Goal: Transaction & Acquisition: Purchase product/service

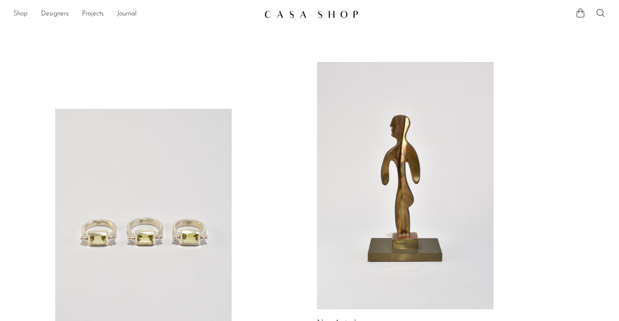
click at [20, 14] on link "Shop" at bounding box center [20, 14] width 14 height 11
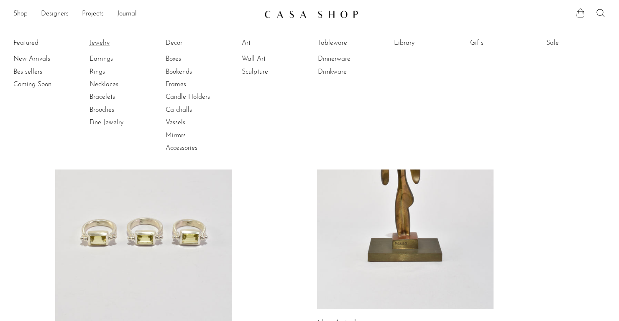
click at [100, 44] on link "Jewelry" at bounding box center [120, 42] width 63 height 9
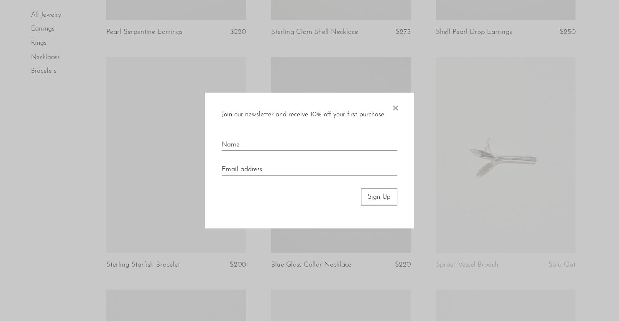
scroll to position [1230, 0]
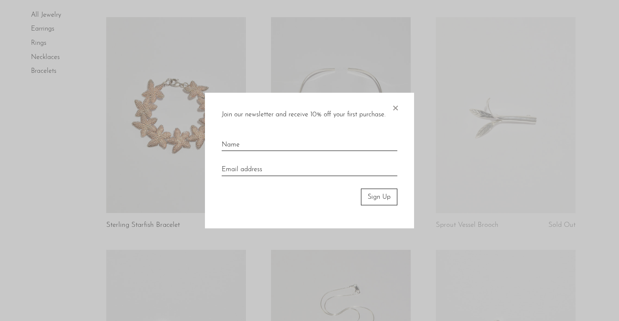
click at [395, 105] on span "×" at bounding box center [395, 105] width 8 height 27
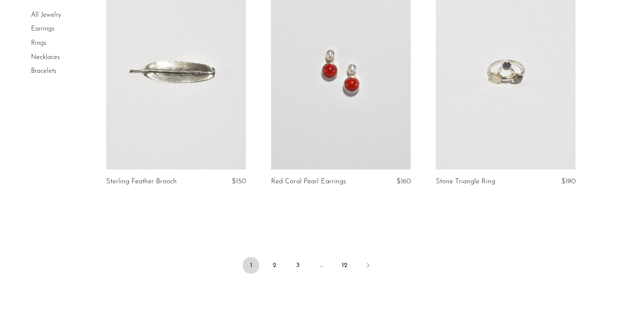
scroll to position [2726, 0]
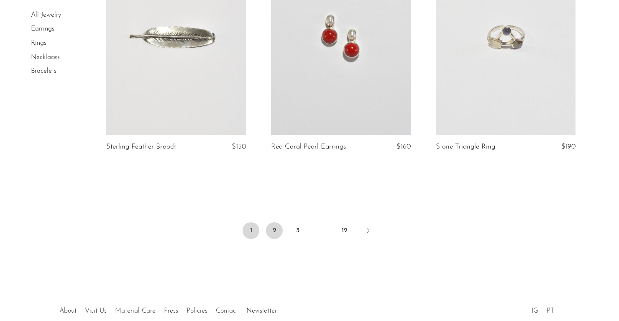
click at [277, 227] on link "2" at bounding box center [274, 230] width 17 height 17
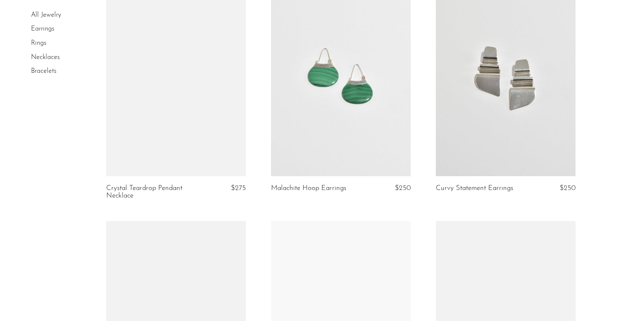
scroll to position [1981, 0]
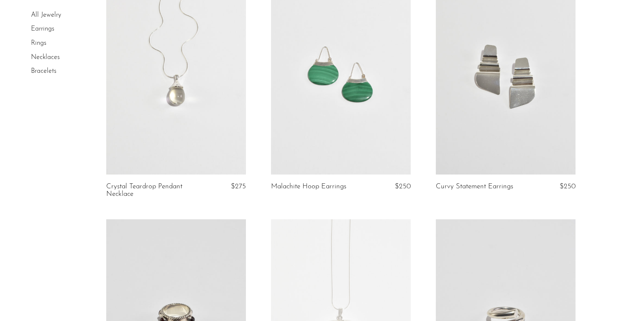
click at [460, 134] on link at bounding box center [506, 77] width 140 height 196
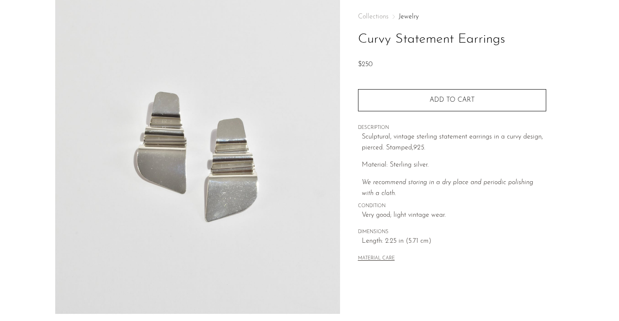
scroll to position [46, 0]
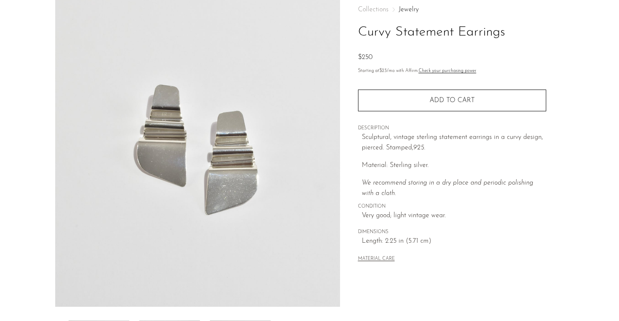
drag, startPoint x: 379, startPoint y: 54, endPoint x: 355, endPoint y: 54, distance: 24.7
click at [355, 54] on div "Collections Jewelry Curvy Statement Earrings $250 Starting at $23 /mo with Affi…" at bounding box center [452, 190] width 224 height 394
click at [406, 56] on div "$250" at bounding box center [452, 57] width 188 height 11
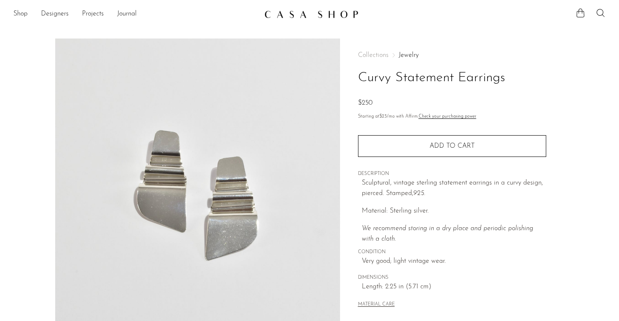
scroll to position [0, 0]
click at [20, 14] on link "Shop" at bounding box center [20, 14] width 14 height 11
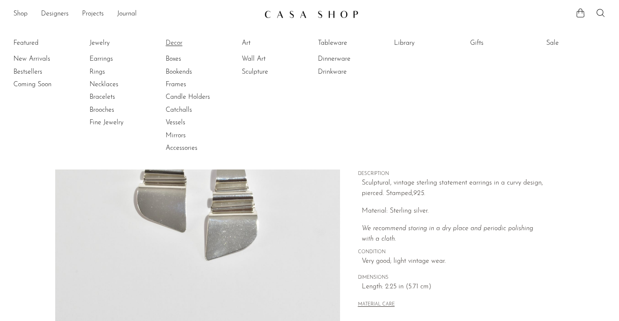
click at [176, 44] on link "Decor" at bounding box center [197, 42] width 63 height 9
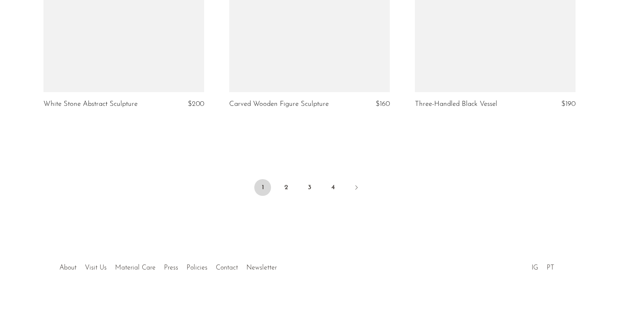
scroll to position [3112, 0]
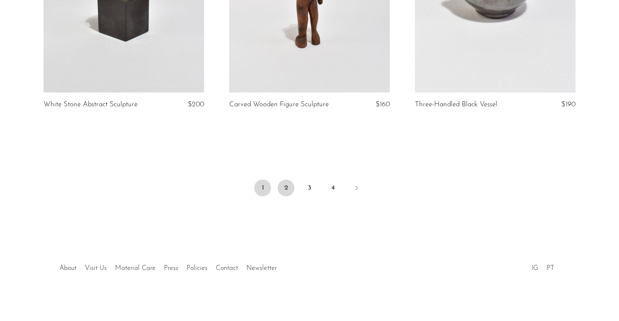
click at [288, 187] on link "2" at bounding box center [286, 187] width 17 height 17
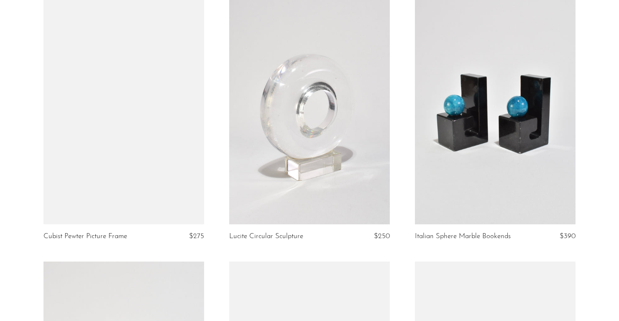
scroll to position [596, 0]
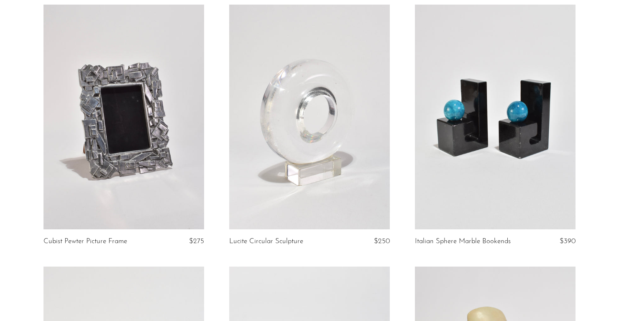
click at [509, 143] on link at bounding box center [495, 117] width 161 height 225
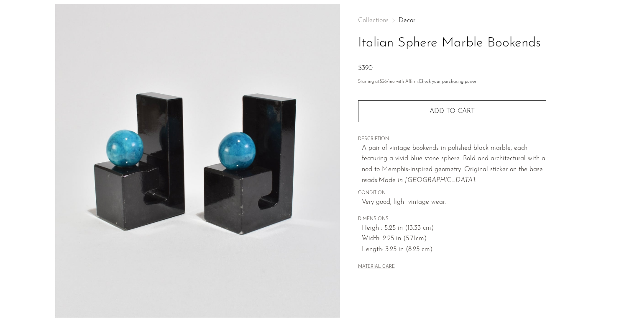
scroll to position [36, 0]
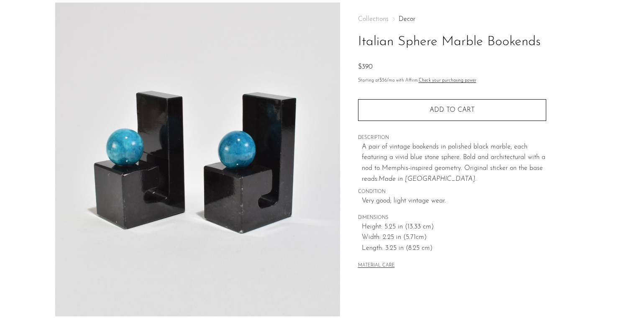
click at [352, 82] on div "Collections Decor Italian Sphere Marble Bookends $390 Starting at $36 /mo with …" at bounding box center [452, 200] width 224 height 394
click at [352, 106] on div "Collections Decor Italian Sphere Marble Bookends $390 Starting at $36 /mo with …" at bounding box center [452, 200] width 224 height 394
click at [28, 118] on section "Italian Sphere Marble Bookends $390" at bounding box center [309, 200] width 619 height 394
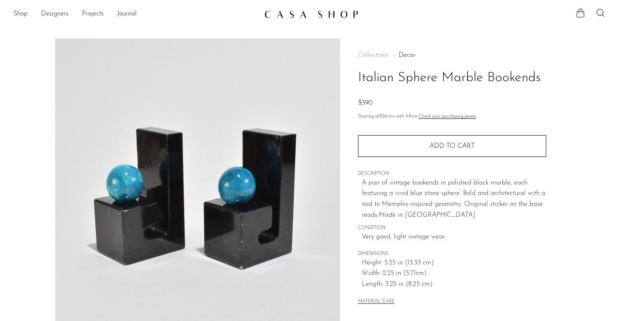
scroll to position [0, 0]
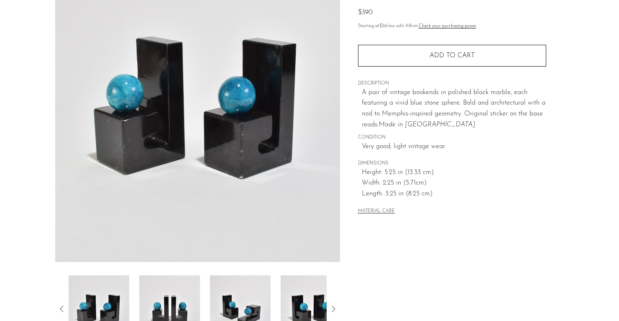
click at [28, 118] on section "Italian Sphere Marble Bookends $390" at bounding box center [309, 145] width 619 height 394
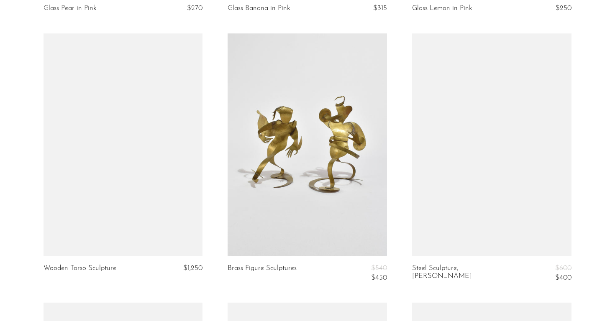
scroll to position [2417, 0]
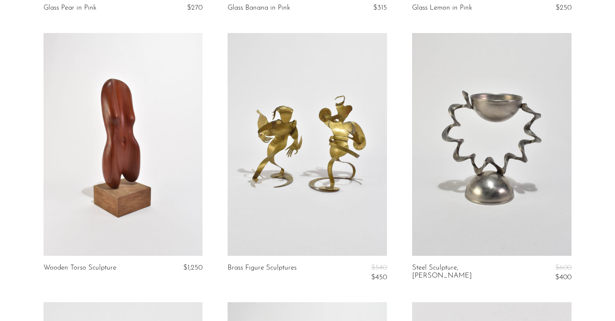
click at [520, 158] on link at bounding box center [491, 144] width 159 height 223
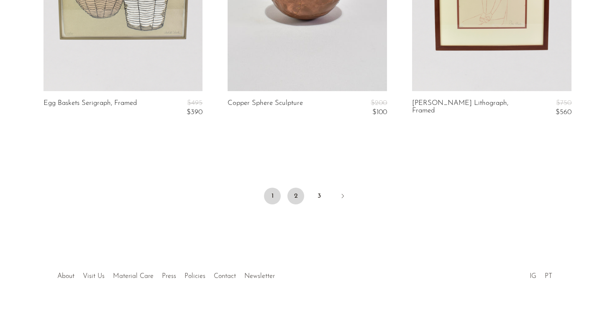
scroll to position [3120, 0]
click at [299, 188] on link "2" at bounding box center [295, 196] width 17 height 17
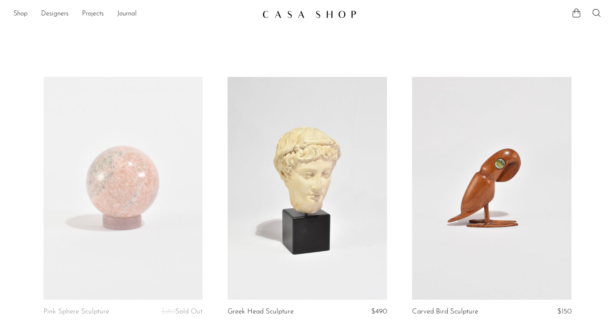
click at [28, 14] on ul "Shop Featured New Arrivals Bestsellers Coming Soon Jewelry Jewelry All Earrings…" at bounding box center [134, 14] width 242 height 14
click at [22, 13] on link "Shop" at bounding box center [20, 14] width 14 height 11
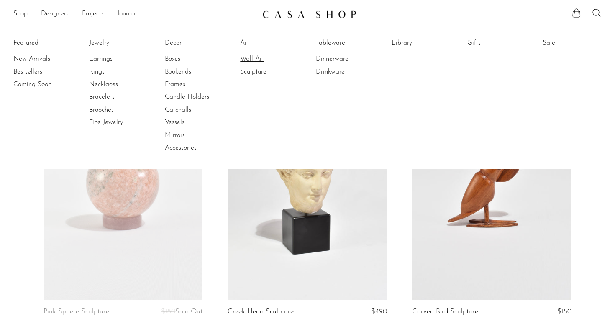
click at [250, 60] on link "Wall Art" at bounding box center [271, 58] width 63 height 9
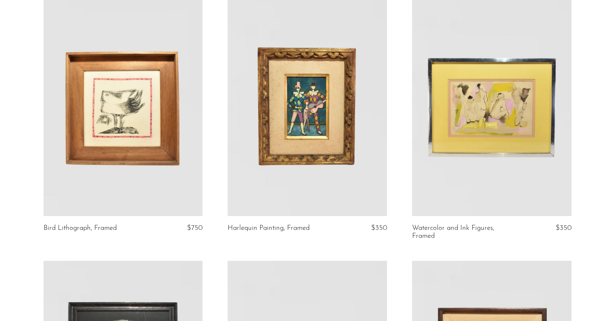
scroll to position [41, 0]
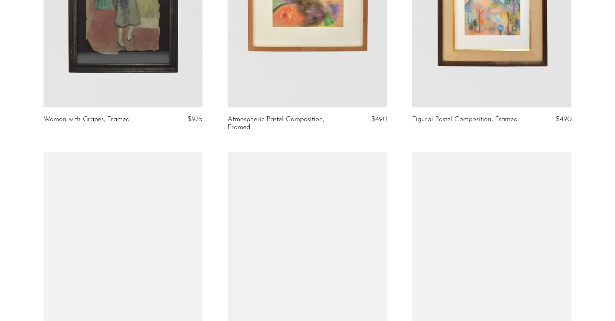
scroll to position [504, 0]
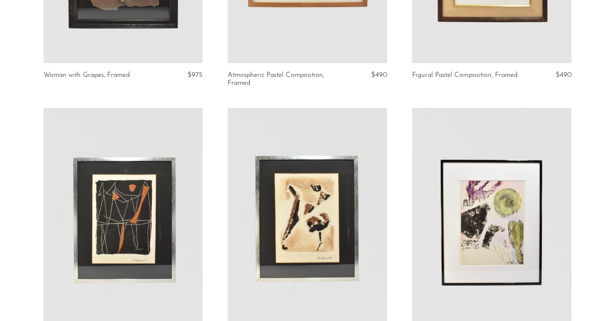
click at [14, 204] on section "Bird Lithograph, Framed $750 Harlequin Painting, Framed $350 Watercolor and Ink…" at bounding box center [307, 105] width 615 height 1065
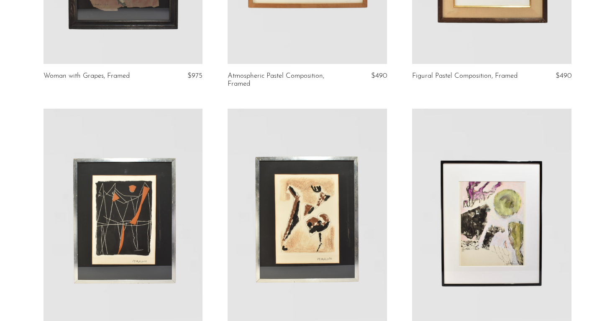
scroll to position [509, 0]
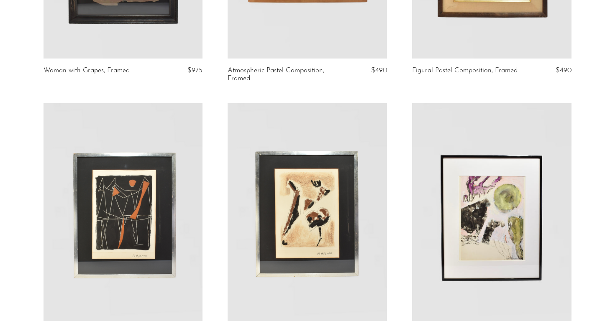
click at [279, 216] on link at bounding box center [306, 214] width 159 height 223
click at [11, 153] on section "Bird Lithograph, Framed $750 Harlequin Painting, Framed $350 Watercolor and Ink…" at bounding box center [307, 100] width 615 height 1065
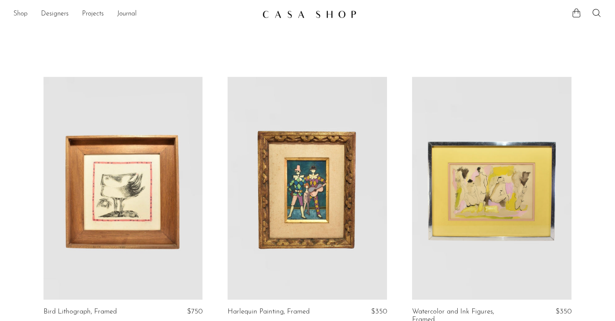
scroll to position [0, 0]
click at [17, 16] on link "Shop" at bounding box center [20, 14] width 14 height 11
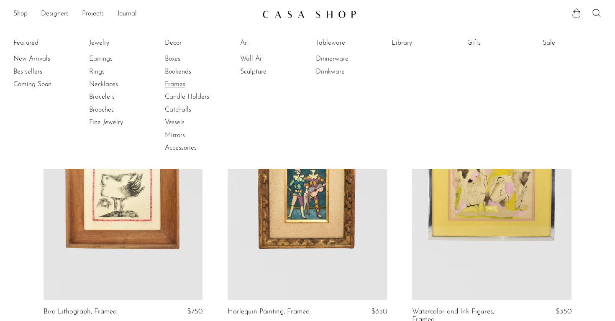
click at [179, 83] on link "Frames" at bounding box center [196, 84] width 63 height 9
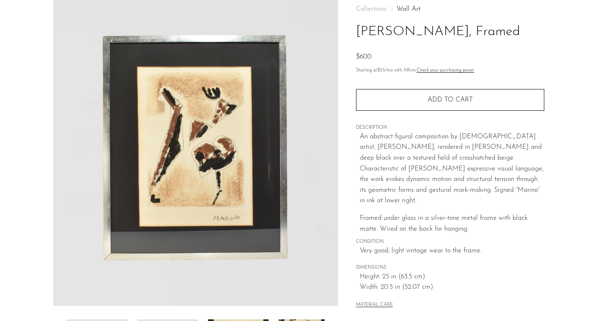
scroll to position [47, 0]
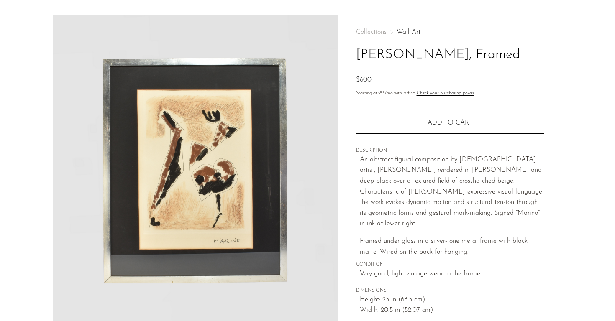
scroll to position [24, 0]
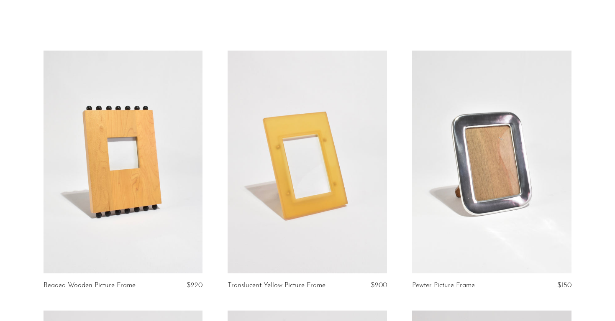
scroll to position [30, 0]
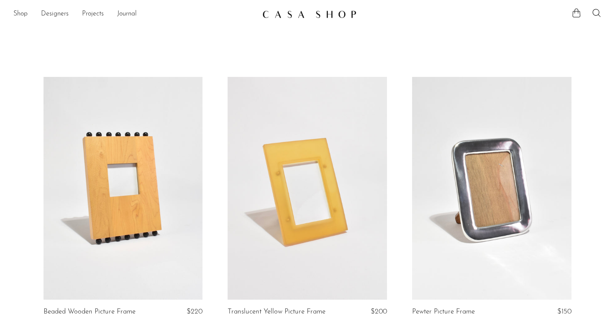
scroll to position [0, 0]
click at [22, 15] on link "Shop" at bounding box center [20, 14] width 14 height 11
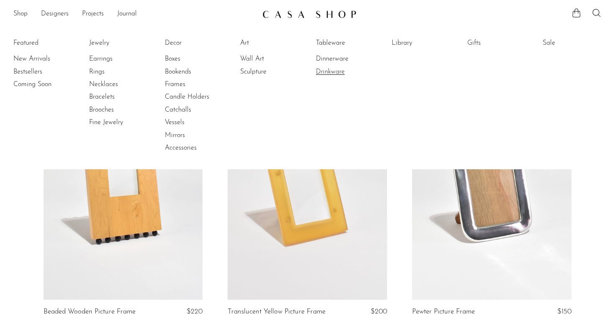
click at [329, 72] on link "Drinkware" at bounding box center [347, 71] width 63 height 9
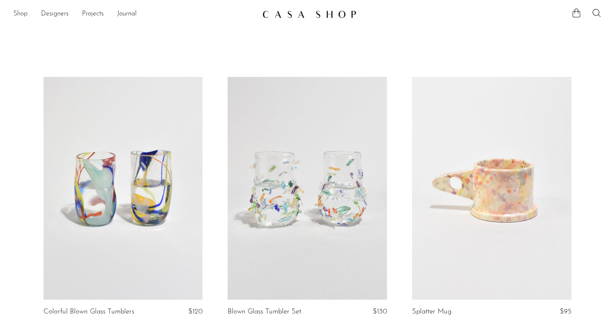
click at [25, 13] on link "Shop" at bounding box center [20, 14] width 14 height 11
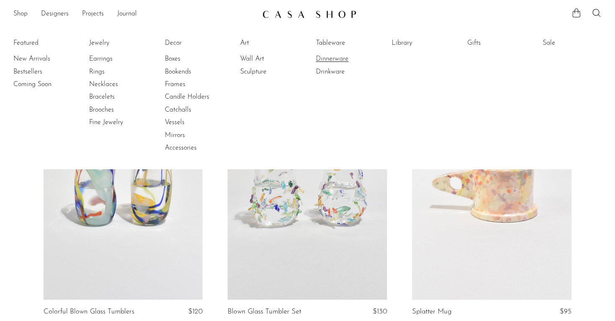
click at [332, 61] on link "Dinnerware" at bounding box center [347, 58] width 63 height 9
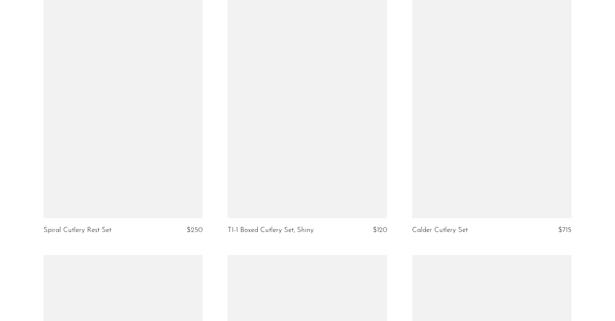
scroll to position [2172, 0]
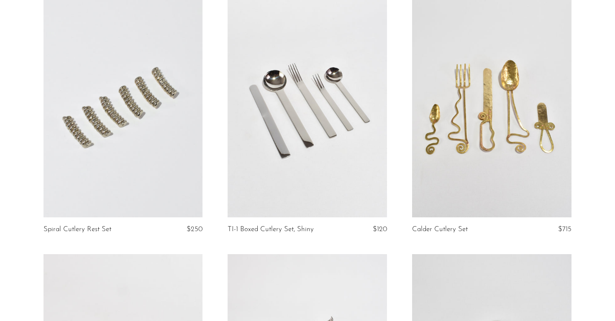
click at [320, 128] on link at bounding box center [306, 106] width 159 height 223
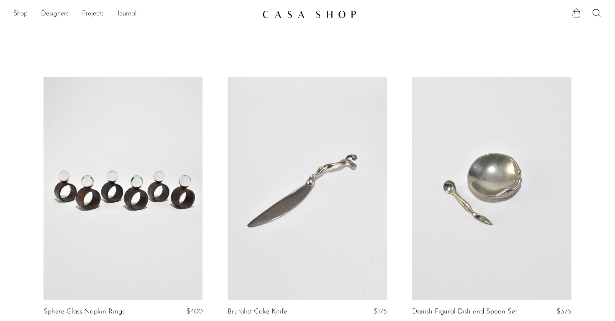
scroll to position [0, 0]
click at [25, 12] on link "Shop" at bounding box center [20, 14] width 14 height 11
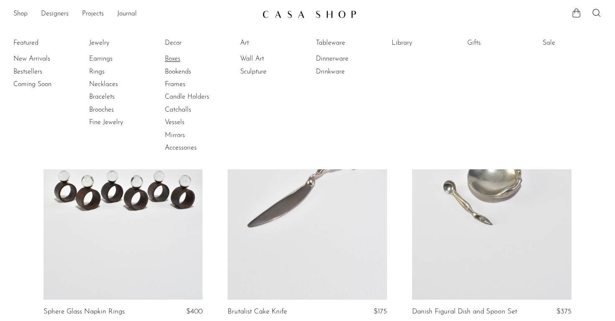
click at [174, 60] on link "Boxes" at bounding box center [196, 58] width 63 height 9
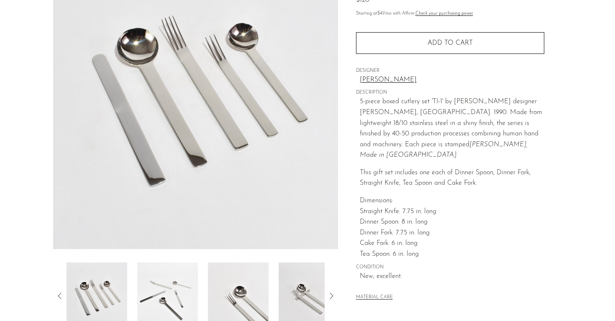
scroll to position [79, 0]
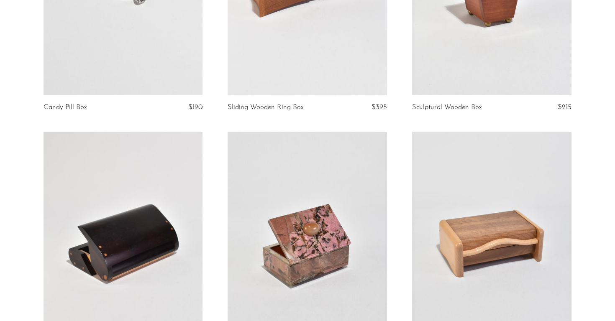
scroll to position [813, 0]
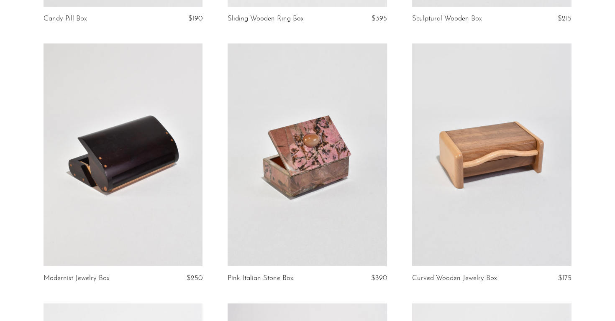
click at [270, 166] on link at bounding box center [306, 154] width 159 height 223
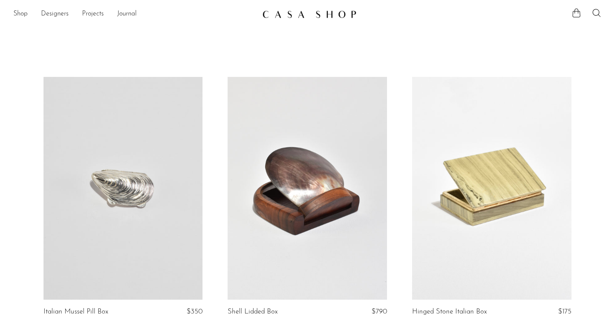
scroll to position [0, 0]
click at [25, 11] on link "Shop" at bounding box center [20, 14] width 14 height 11
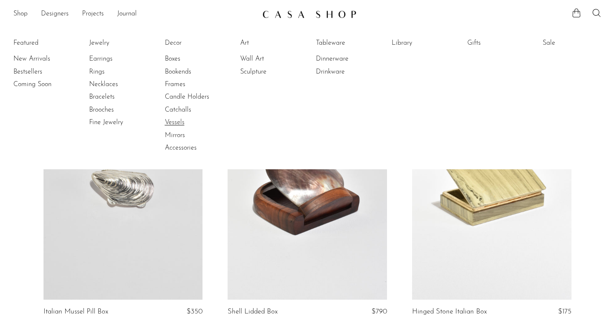
click at [173, 122] on link "Vessels" at bounding box center [196, 122] width 63 height 9
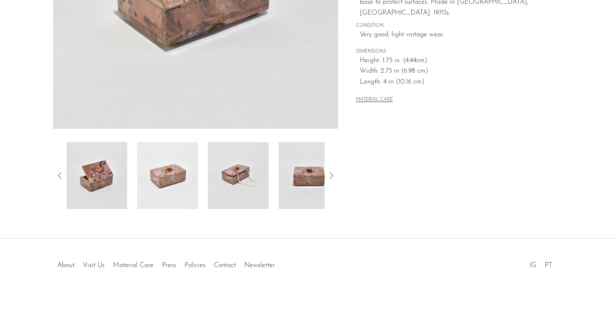
scroll to position [223, 0]
click at [302, 183] on img at bounding box center [309, 175] width 61 height 67
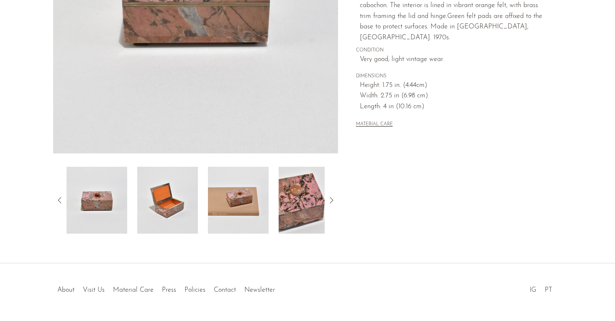
scroll to position [200, 0]
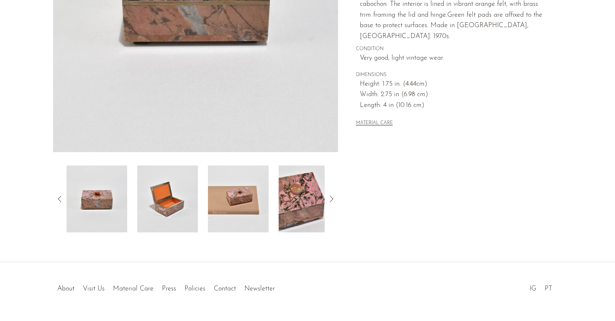
click at [59, 199] on icon at bounding box center [60, 199] width 10 height 10
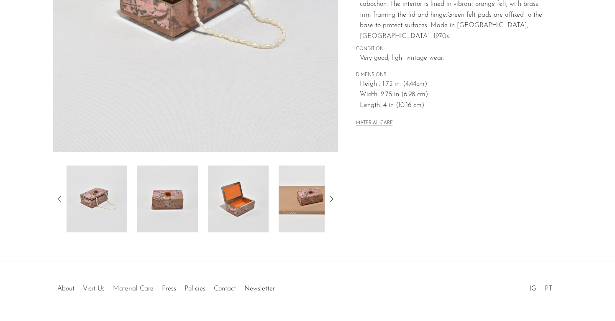
click at [61, 198] on icon at bounding box center [60, 199] width 10 height 10
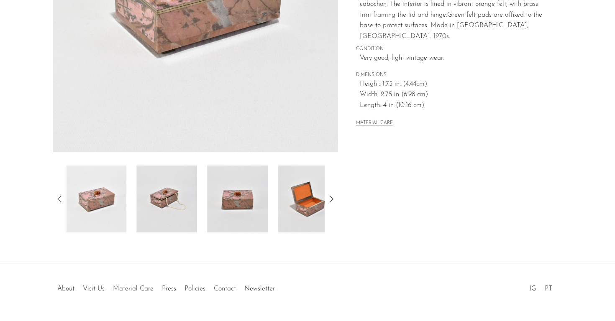
click at [87, 199] on img at bounding box center [96, 199] width 61 height 67
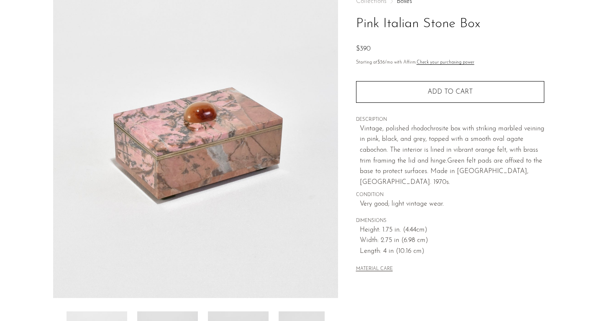
scroll to position [31, 0]
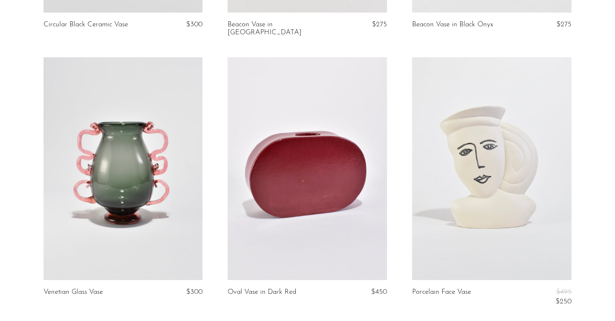
scroll to position [1588, 0]
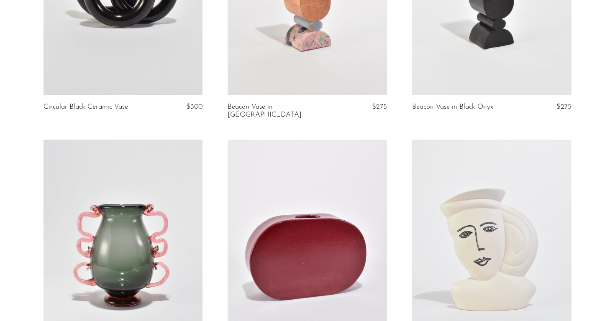
scroll to position [1579, 0]
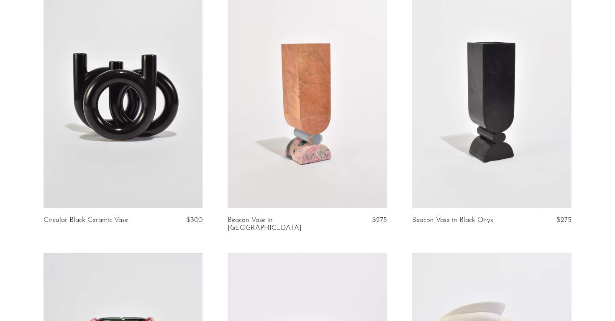
scroll to position [1354, 0]
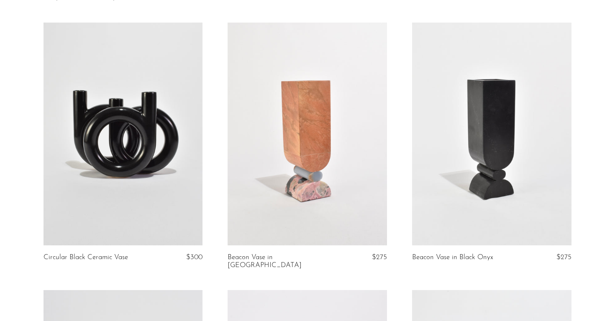
click at [322, 167] on link at bounding box center [306, 134] width 159 height 223
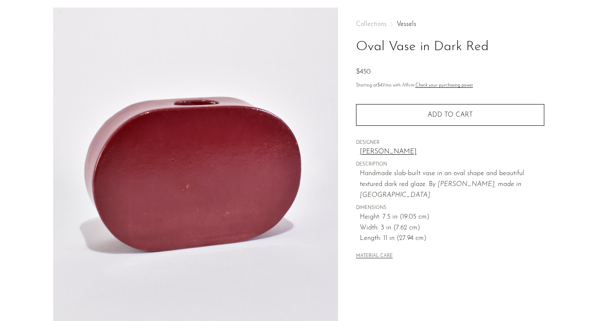
scroll to position [31, 0]
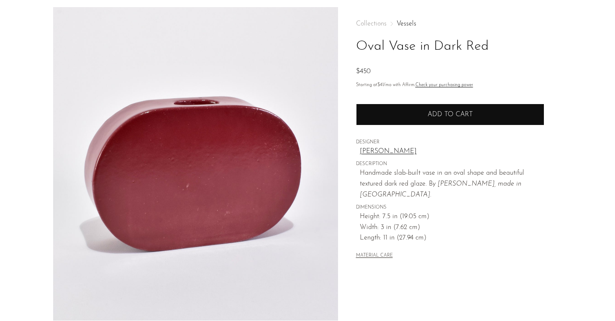
click at [426, 117] on button "Add to cart" at bounding box center [450, 115] width 188 height 22
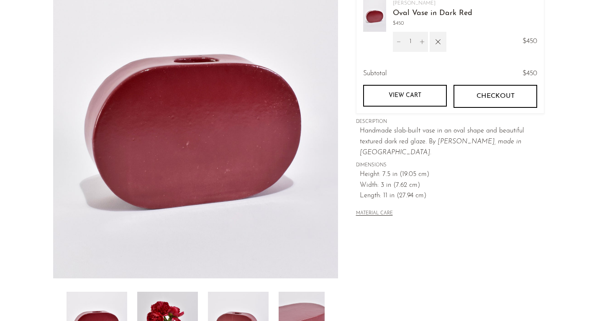
scroll to position [51, 0]
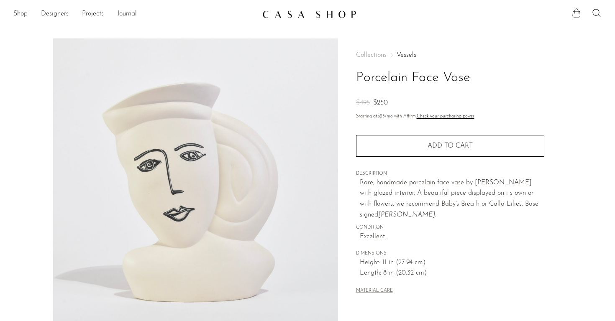
click at [514, 281] on div "MATERIAL CARE" at bounding box center [450, 287] width 188 height 17
click at [594, 14] on icon at bounding box center [596, 13] width 10 height 10
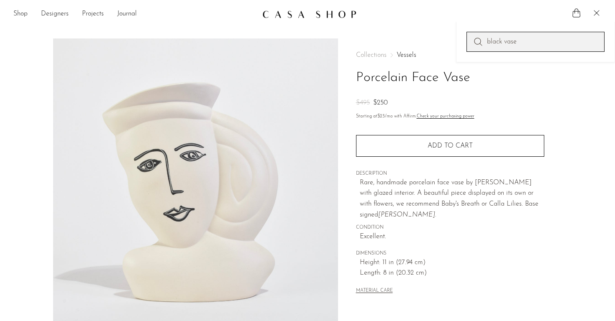
type input "black vase"
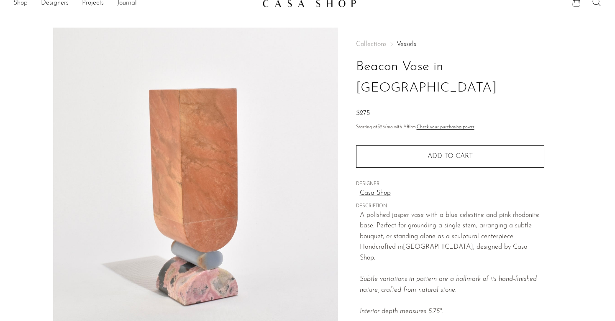
scroll to position [12, 0]
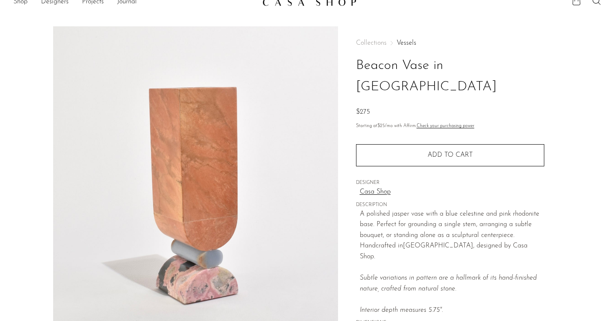
click at [23, 102] on section "Beacon Vase in [GEOGRAPHIC_DATA] $275" at bounding box center [307, 223] width 615 height 394
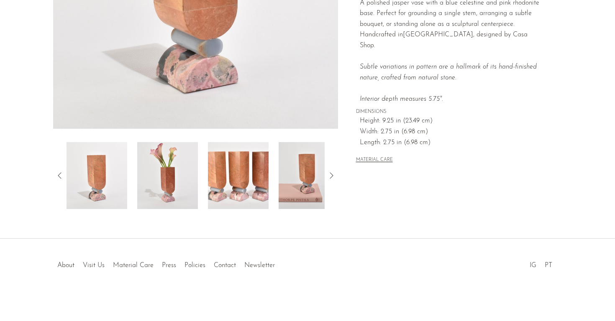
scroll to position [223, 0]
click at [169, 189] on img at bounding box center [167, 175] width 61 height 67
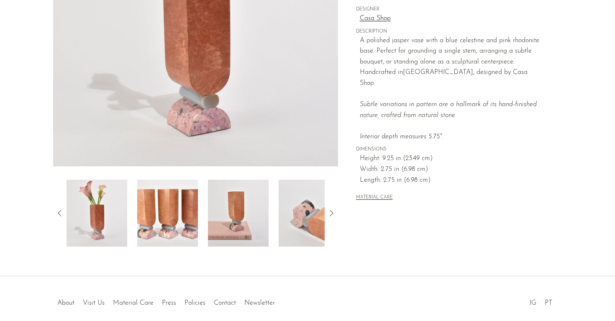
scroll to position [188, 0]
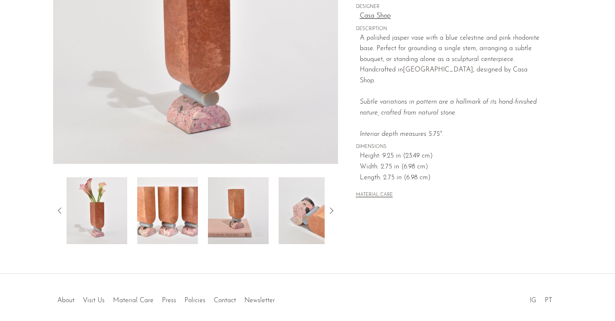
click at [333, 211] on icon at bounding box center [331, 211] width 10 height 10
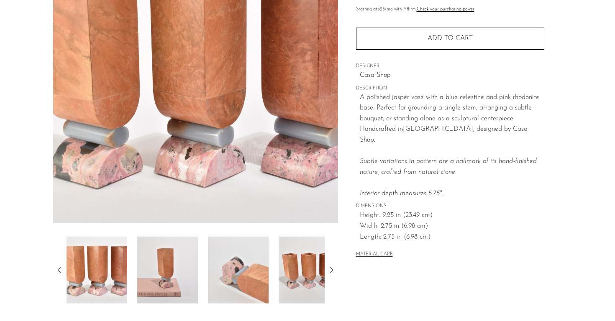
scroll to position [59, 0]
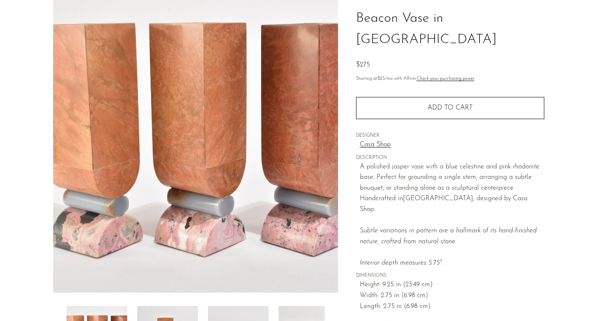
click at [346, 194] on div "Collections Vessels Beacon Vase in Jasper $275 Starting at $25 /mo with Affirm.…" at bounding box center [450, 176] width 224 height 394
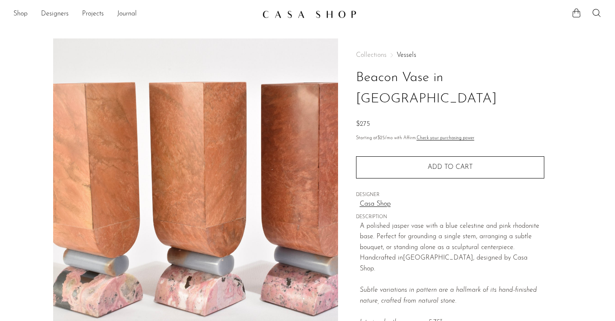
scroll to position [0, 0]
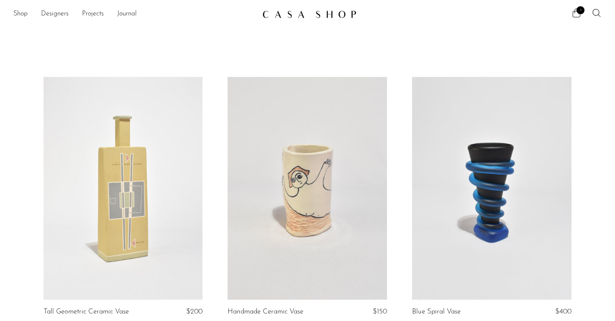
click at [26, 13] on link "Shop" at bounding box center [20, 14] width 14 height 11
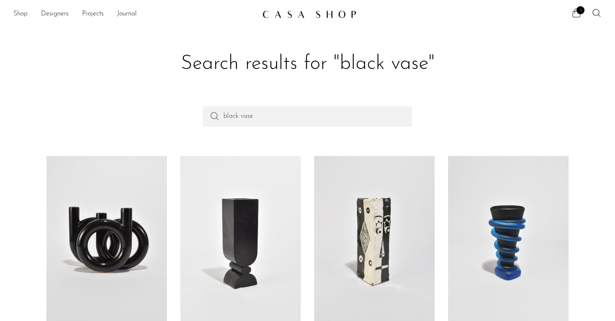
click at [21, 14] on link "Shop" at bounding box center [20, 14] width 14 height 11
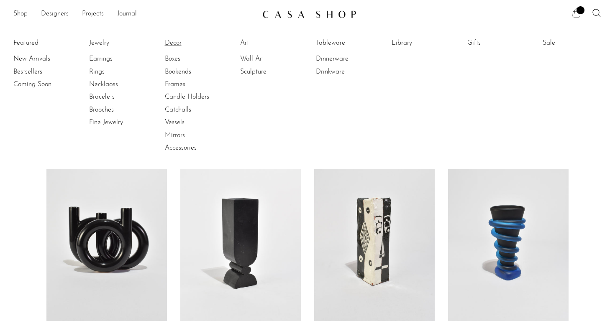
click at [173, 43] on link "Decor" at bounding box center [196, 42] width 63 height 9
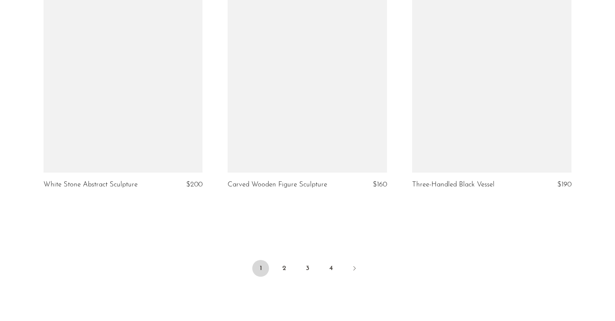
scroll to position [3008, 0]
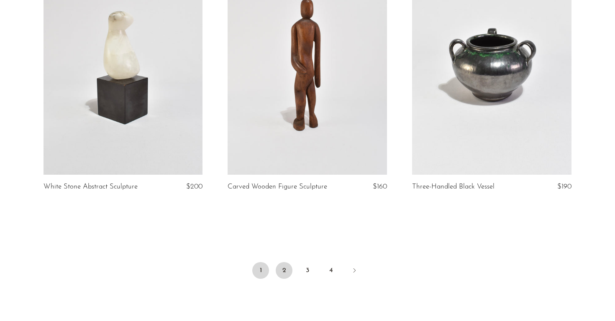
click at [287, 268] on link "2" at bounding box center [284, 270] width 17 height 17
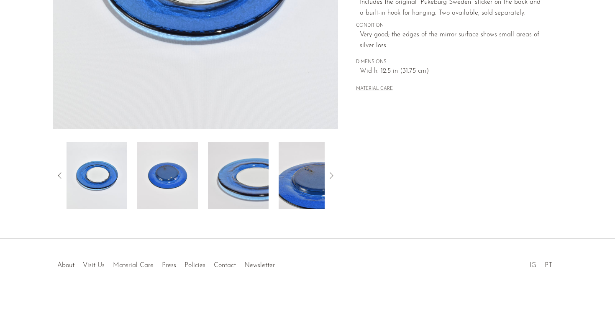
scroll to position [223, 0]
click at [248, 187] on img at bounding box center [238, 175] width 61 height 67
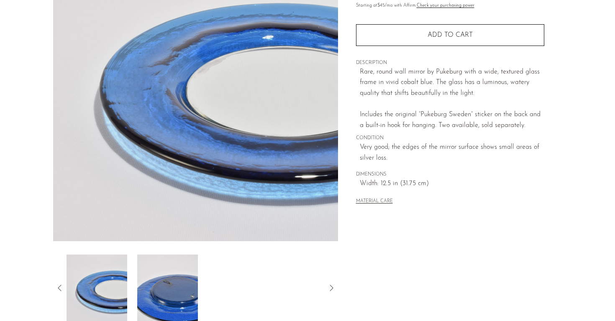
scroll to position [13, 0]
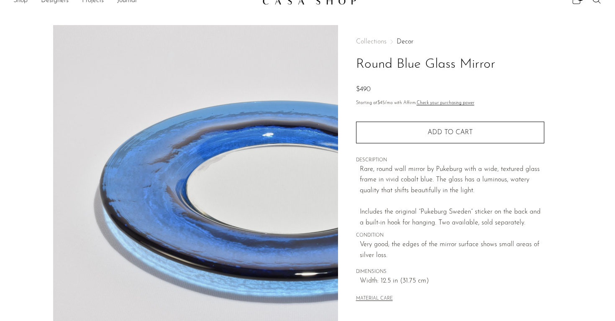
click at [353, 208] on div "Collections Decor Round Blue Glass Mirror $490 Starting at $45 /mo with Affirm.…" at bounding box center [450, 222] width 224 height 394
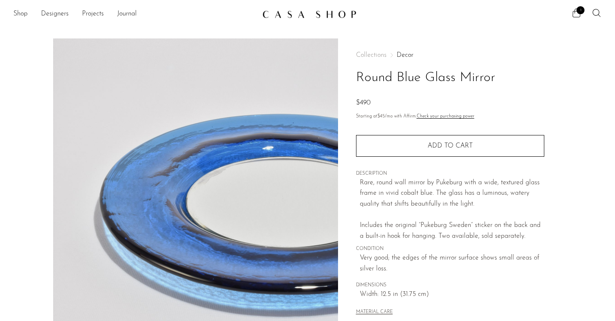
scroll to position [0, 0]
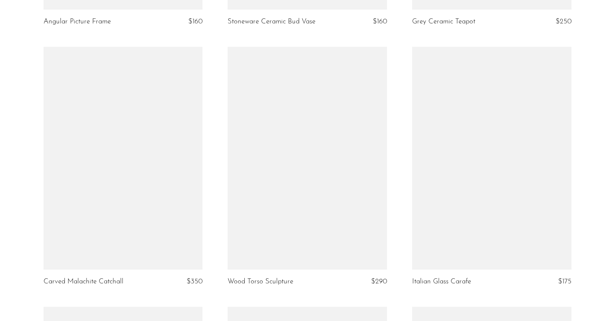
scroll to position [2634, 0]
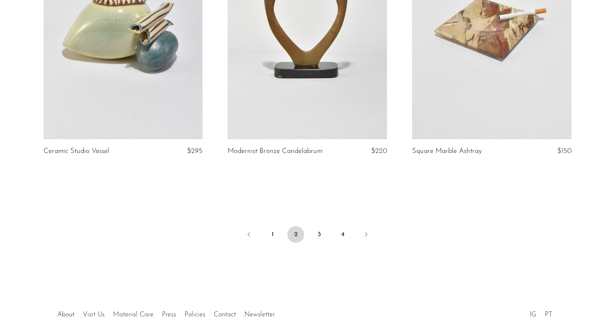
scroll to position [2987, 0]
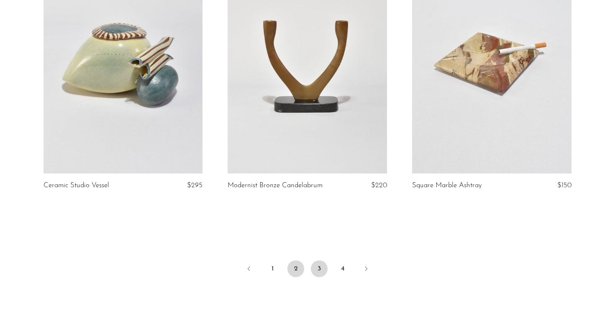
click at [319, 268] on link "3" at bounding box center [319, 269] width 17 height 17
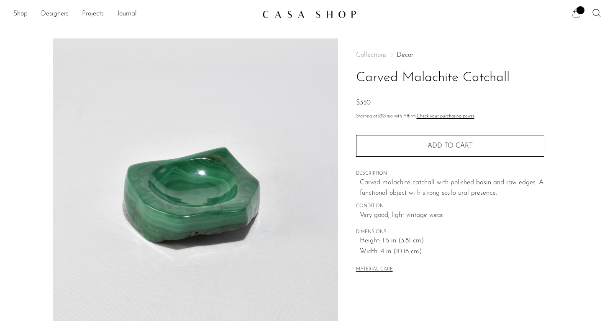
click at [28, 120] on section "Carved Malachite Catchall $350" at bounding box center [307, 235] width 615 height 394
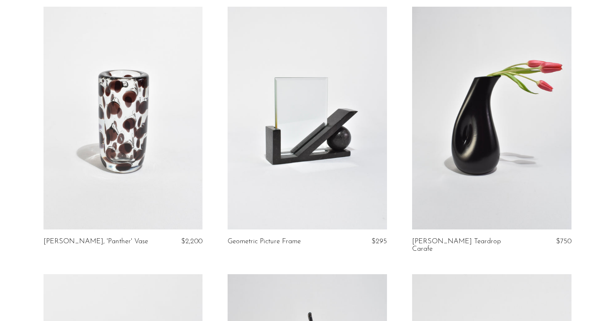
scroll to position [332, 0]
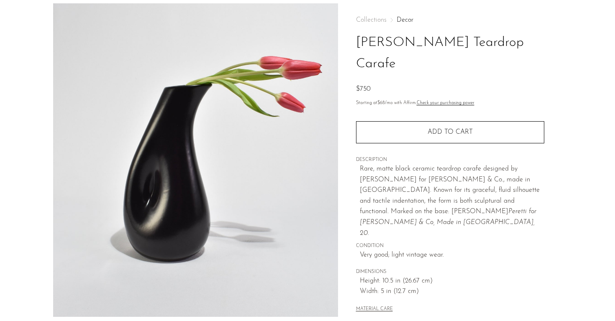
scroll to position [38, 0]
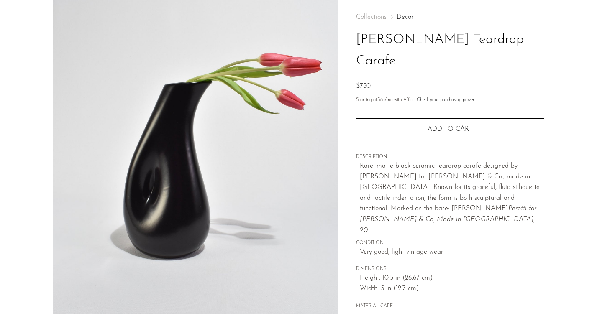
click at [346, 190] on div "Collections Decor Elsa Peretti Teardrop Carafe $750 Starting at $68 /mo with Af…" at bounding box center [450, 197] width 224 height 394
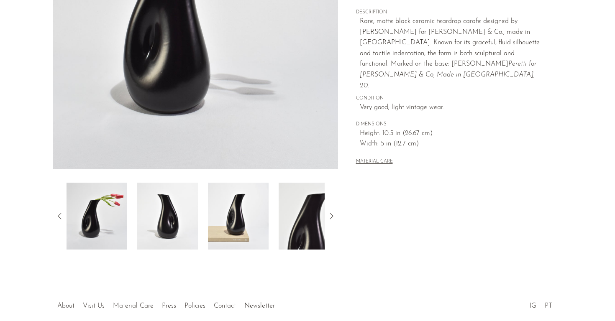
scroll to position [212, 0]
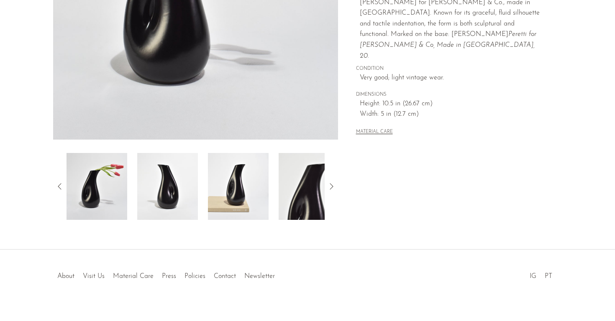
click at [244, 205] on img at bounding box center [238, 186] width 61 height 67
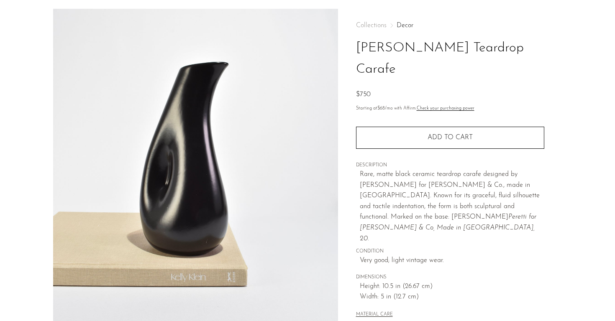
scroll to position [32, 0]
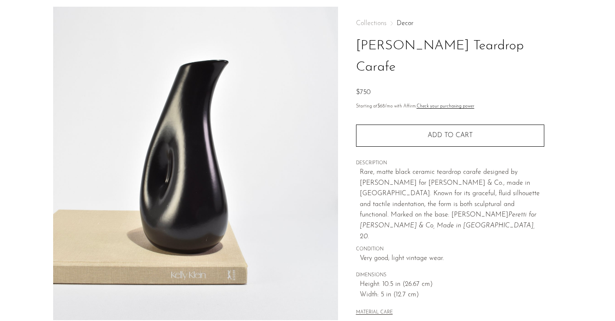
click at [346, 191] on div "Collections Decor Elsa Peretti Teardrop Carafe $750 Starting at $68 /mo with Af…" at bounding box center [450, 204] width 224 height 394
